Goal: Task Accomplishment & Management: Manage account settings

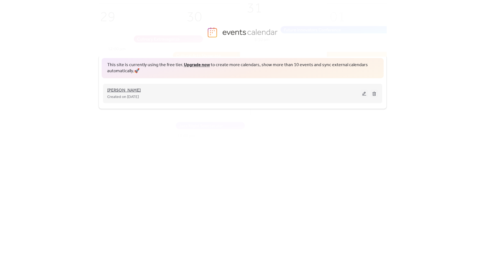
click at [134, 91] on span "[PERSON_NAME]" at bounding box center [124, 90] width 34 height 7
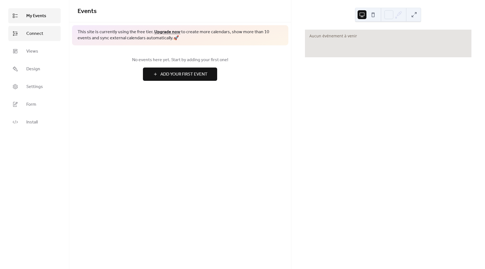
click at [30, 34] on span "Connect" at bounding box center [34, 33] width 17 height 7
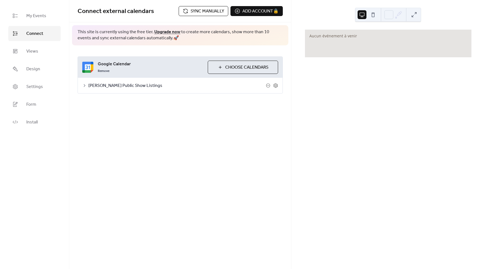
click at [201, 12] on span "Sync manually" at bounding box center [208, 11] width 34 height 7
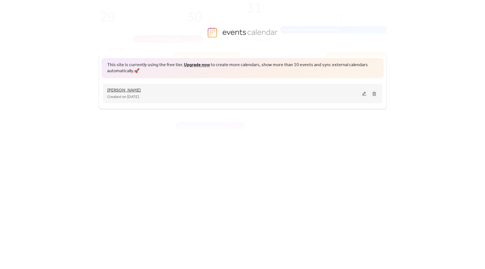
click at [132, 91] on span "[PERSON_NAME]" at bounding box center [124, 90] width 34 height 7
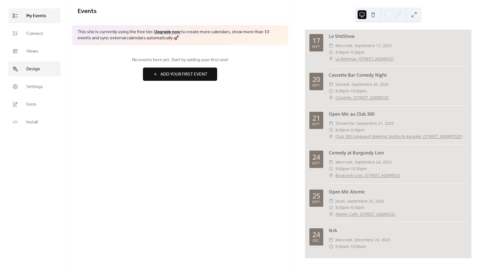
click at [34, 75] on link "Design" at bounding box center [34, 69] width 52 height 15
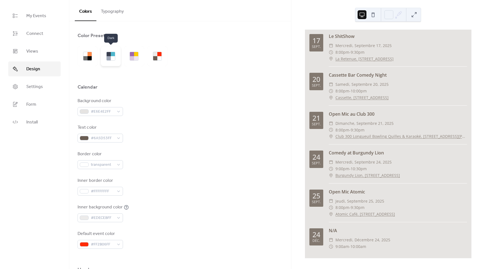
click at [110, 58] on div at bounding box center [109, 58] width 4 height 4
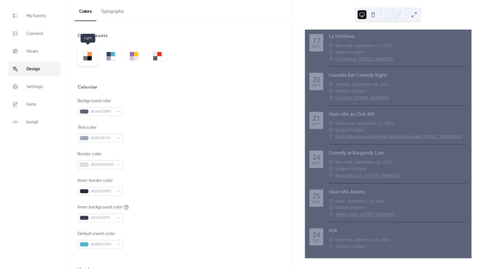
click at [88, 59] on div at bounding box center [90, 58] width 4 height 4
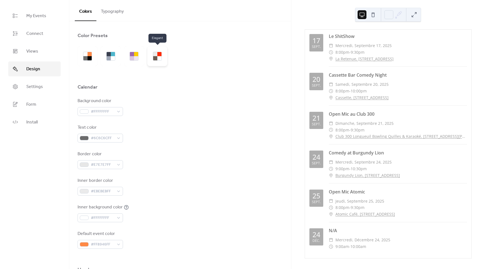
click at [154, 56] on div at bounding box center [155, 58] width 4 height 4
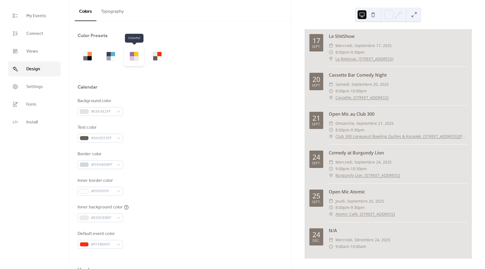
click at [134, 57] on div at bounding box center [136, 58] width 4 height 4
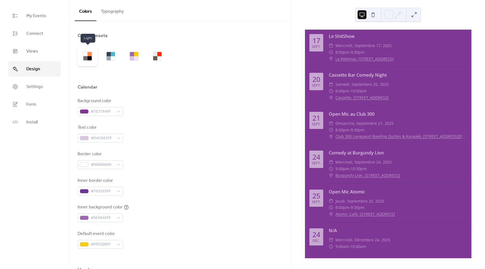
click at [88, 59] on div at bounding box center [90, 58] width 4 height 4
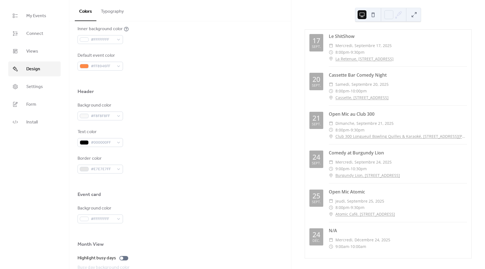
scroll to position [207, 0]
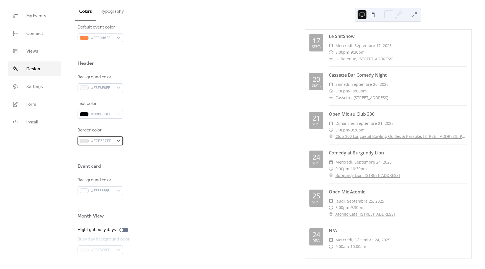
click at [118, 141] on div "#E7E7E7FF" at bounding box center [100, 141] width 45 height 9
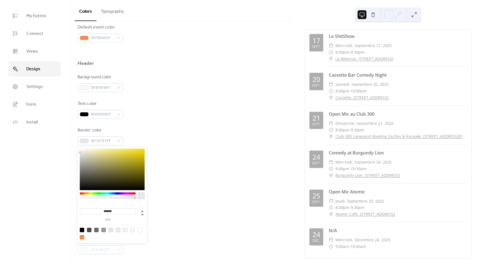
click at [88, 194] on div at bounding box center [108, 194] width 56 height 2
click at [82, 237] on div at bounding box center [82, 237] width 4 height 4
type input "*******"
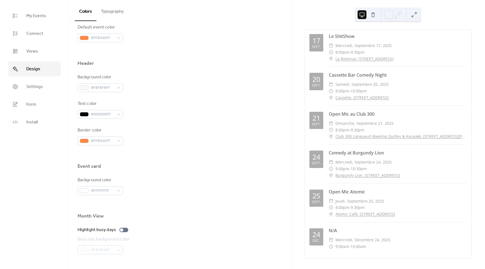
click at [165, 168] on div "Event card" at bounding box center [180, 167] width 205 height 9
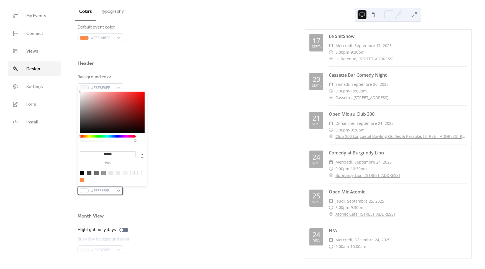
click at [117, 189] on div "#FFFFFFFF" at bounding box center [100, 190] width 45 height 9
click at [81, 180] on div at bounding box center [82, 180] width 4 height 4
type input "*******"
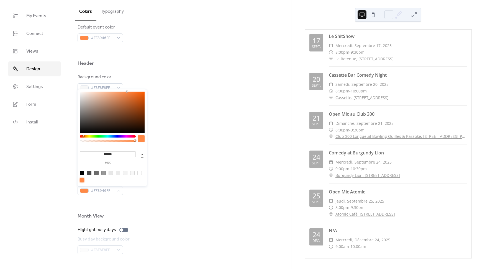
click at [182, 173] on div at bounding box center [180, 175] width 205 height 4
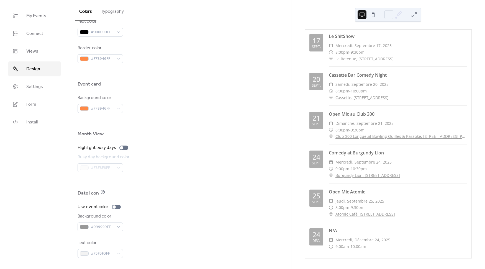
scroll to position [0, 0]
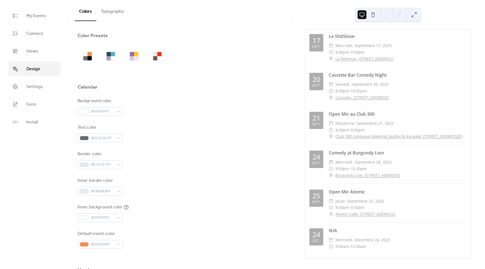
click at [373, 16] on button at bounding box center [373, 14] width 9 height 9
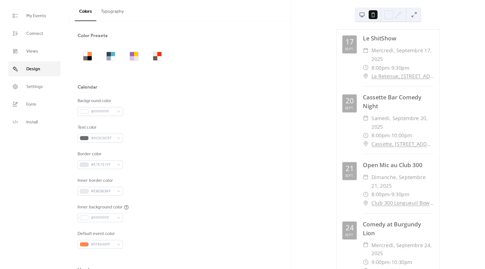
click at [362, 15] on button at bounding box center [362, 14] width 9 height 9
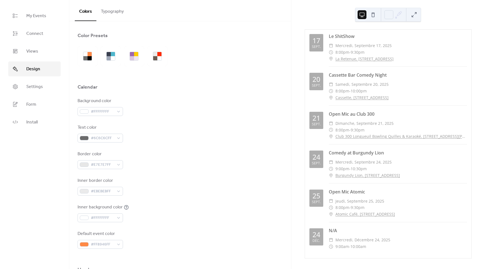
click at [368, 17] on div at bounding box center [368, 14] width 20 height 13
click at [371, 17] on button at bounding box center [373, 14] width 9 height 9
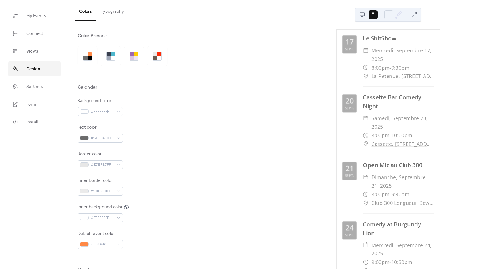
click at [358, 17] on button at bounding box center [362, 14] width 9 height 9
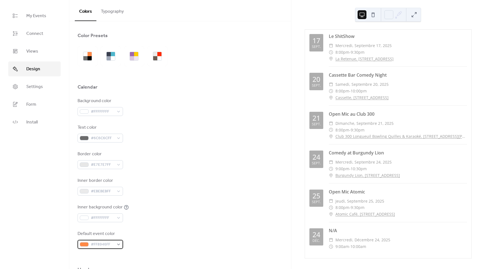
click at [109, 245] on span "#FF8946FF" at bounding box center [102, 245] width 23 height 7
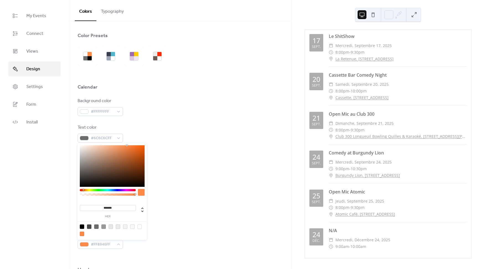
click at [81, 228] on div at bounding box center [82, 227] width 4 height 4
click at [141, 225] on div at bounding box center [139, 227] width 4 height 4
type input "*******"
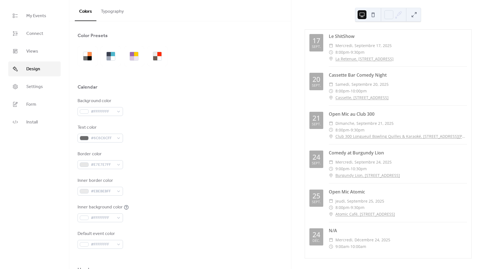
click at [173, 206] on div "Inner background color #FFFFFFFF" at bounding box center [180, 213] width 205 height 18
click at [114, 241] on div "#FFFFFFFF" at bounding box center [100, 244] width 45 height 9
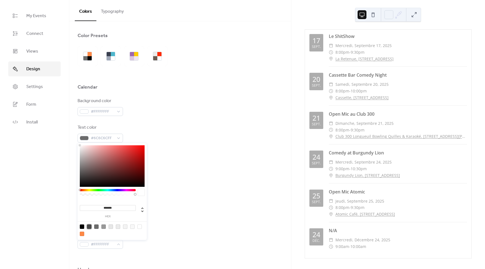
click at [88, 227] on div at bounding box center [89, 227] width 4 height 4
type input "*******"
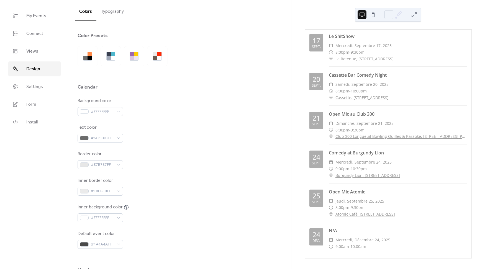
click at [201, 162] on div "Border color #E7E7E7FF" at bounding box center [180, 160] width 205 height 18
click at [114, 136] on div "#6C6C6CFF" at bounding box center [100, 138] width 45 height 9
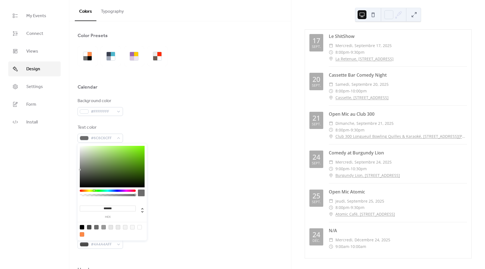
click at [94, 191] on div at bounding box center [108, 191] width 56 height 2
click at [84, 235] on div at bounding box center [82, 234] width 4 height 4
type input "*******"
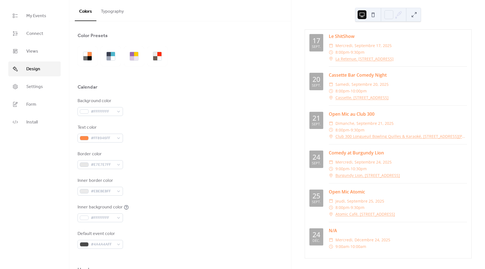
click at [202, 203] on div "Background color #FFFFFFFF Text color #FF8946FF Border color #E7E7E7FF Inner bo…" at bounding box center [180, 173] width 205 height 151
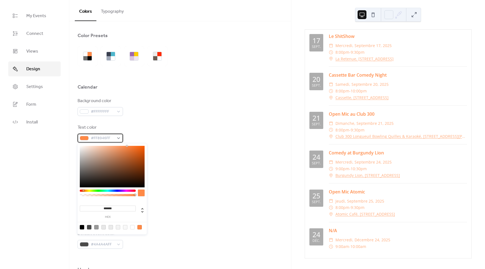
click at [113, 139] on span "#FF8946FF" at bounding box center [102, 138] width 23 height 7
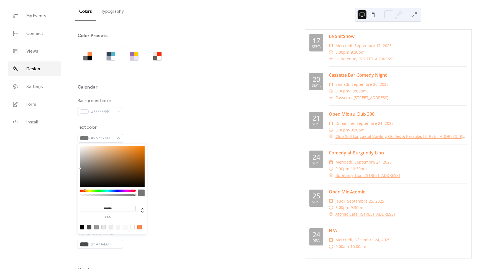
drag, startPoint x: 98, startPoint y: 177, endPoint x: 75, endPoint y: 168, distance: 23.8
click at [75, 168] on body "My Events Connect Views Design Settings Form Install Design Colors Typography C…" at bounding box center [242, 134] width 485 height 269
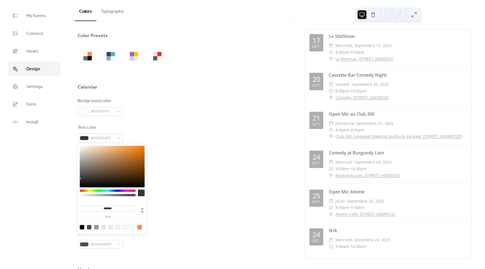
drag, startPoint x: 96, startPoint y: 175, endPoint x: 77, endPoint y: 179, distance: 19.6
click at [77, 179] on body "My Events Connect Views Design Settings Form Install Design Colors Typography C…" at bounding box center [242, 134] width 485 height 269
click at [88, 229] on div at bounding box center [89, 227] width 4 height 4
type input "*******"
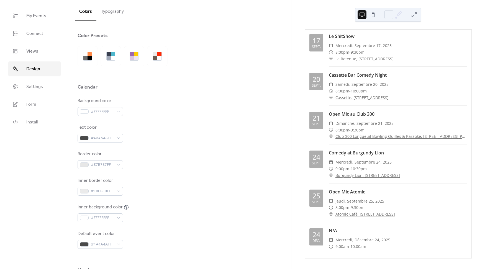
click at [209, 170] on div "Background color #FFFFFFFF Text color #4A4A4AFF Border color #E7E7E7FF Inner bo…" at bounding box center [180, 173] width 205 height 151
